Goal: Task Accomplishment & Management: Use online tool/utility

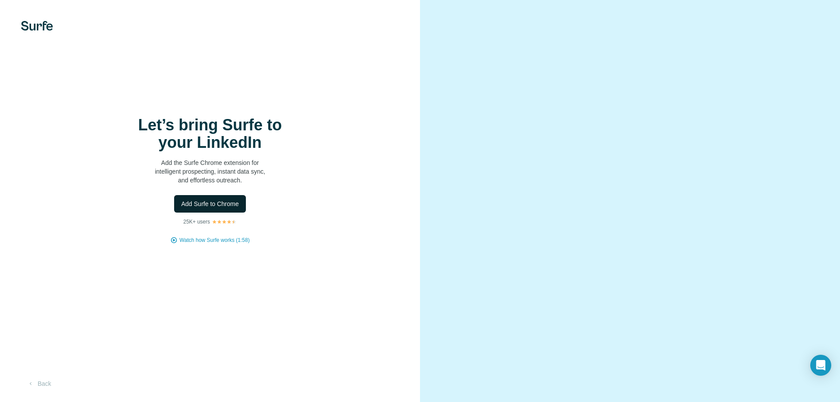
click at [224, 203] on span "Add Surfe to Chrome" at bounding box center [210, 203] width 58 height 9
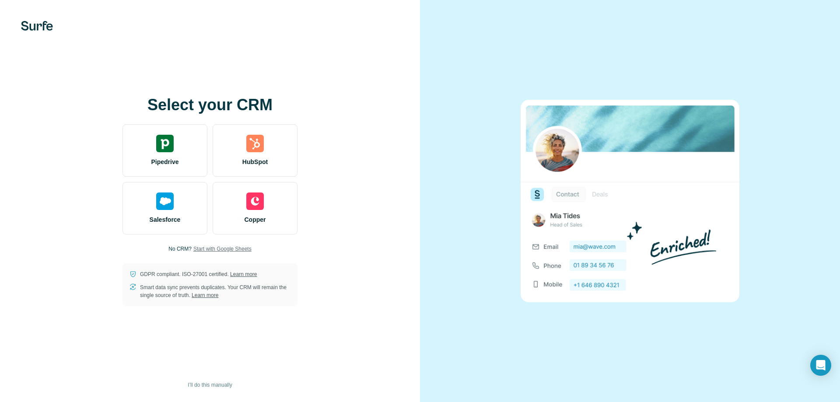
click at [200, 250] on span "Start with Google Sheets" at bounding box center [222, 249] width 58 height 8
